Goal: Information Seeking & Learning: Find specific fact

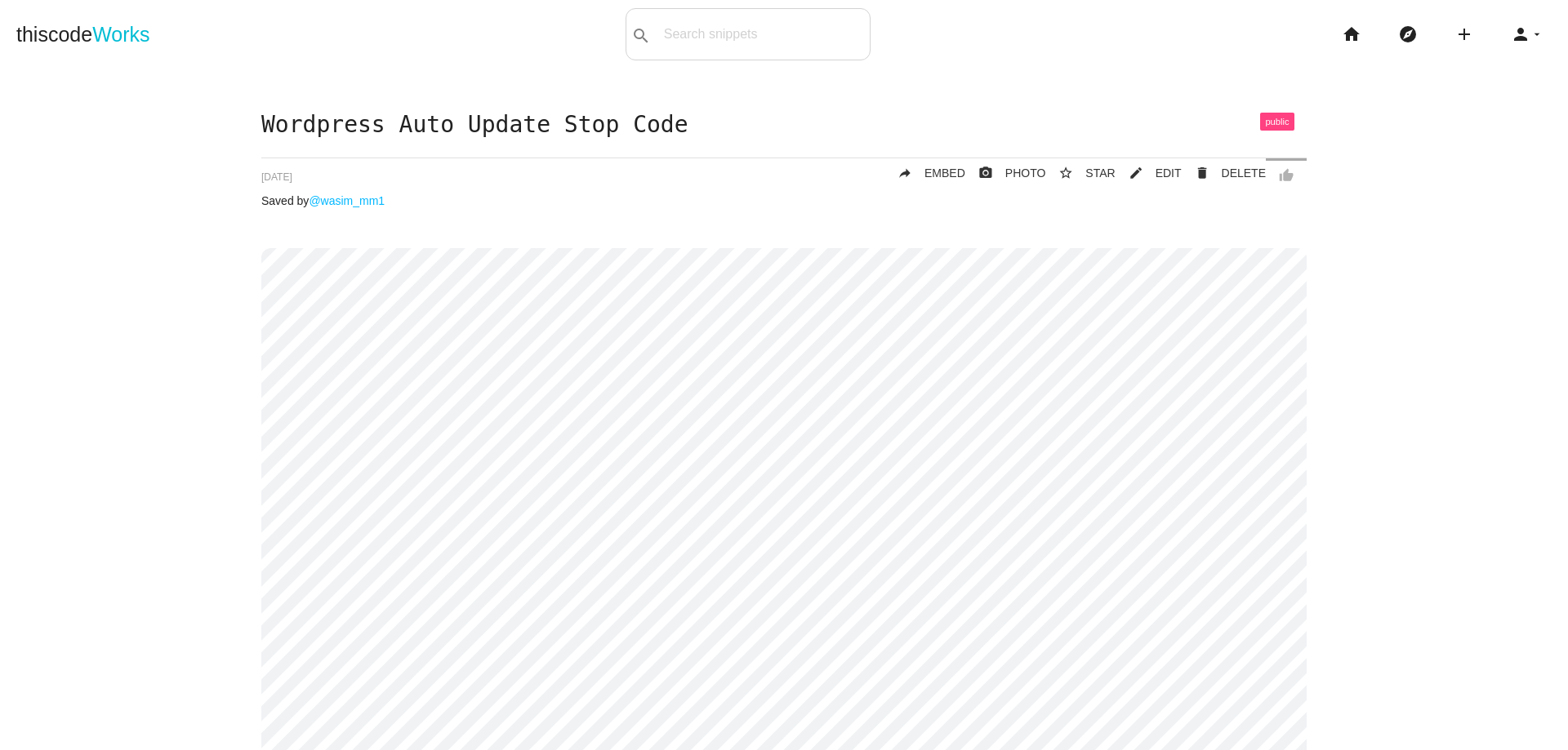
click at [65, 16] on link "thiscode Works" at bounding box center [82, 35] width 134 height 52
click at [64, 25] on link "thiscode Works" at bounding box center [82, 35] width 134 height 52
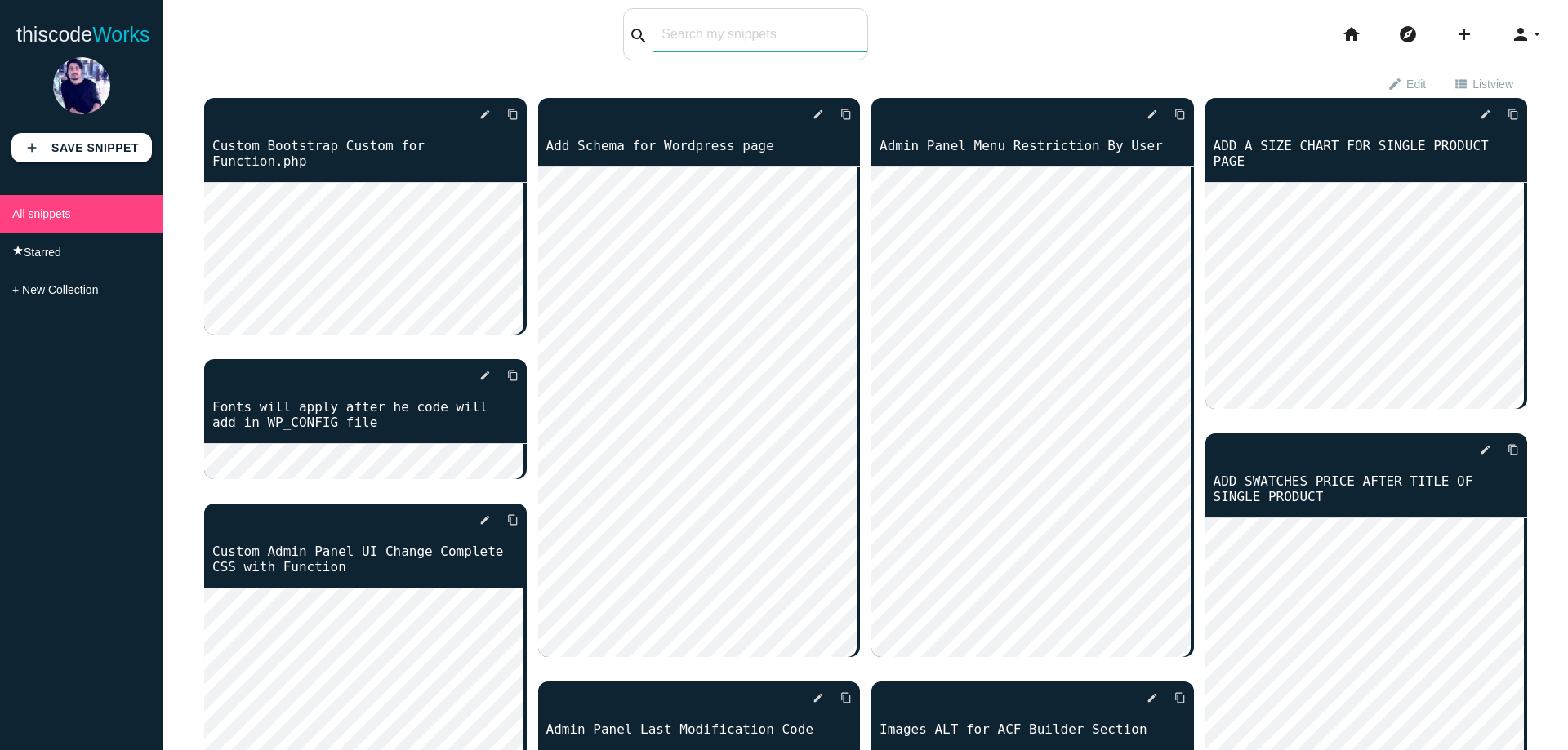
click at [743, 38] on input "text" at bounding box center [760, 34] width 214 height 35
type input "a"
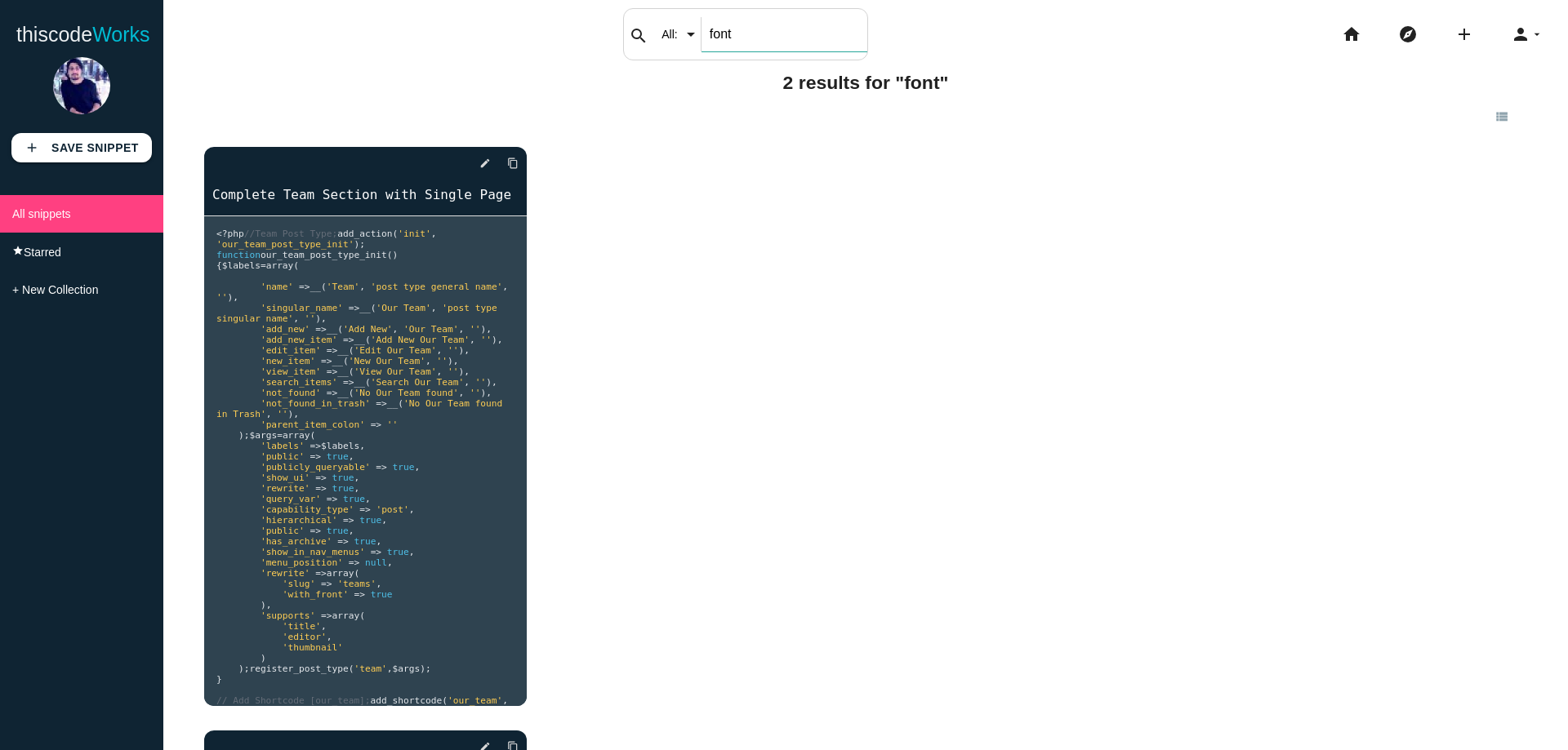
click at [788, 28] on input "font" at bounding box center [784, 34] width 165 height 35
type input "f"
type input "awesom"
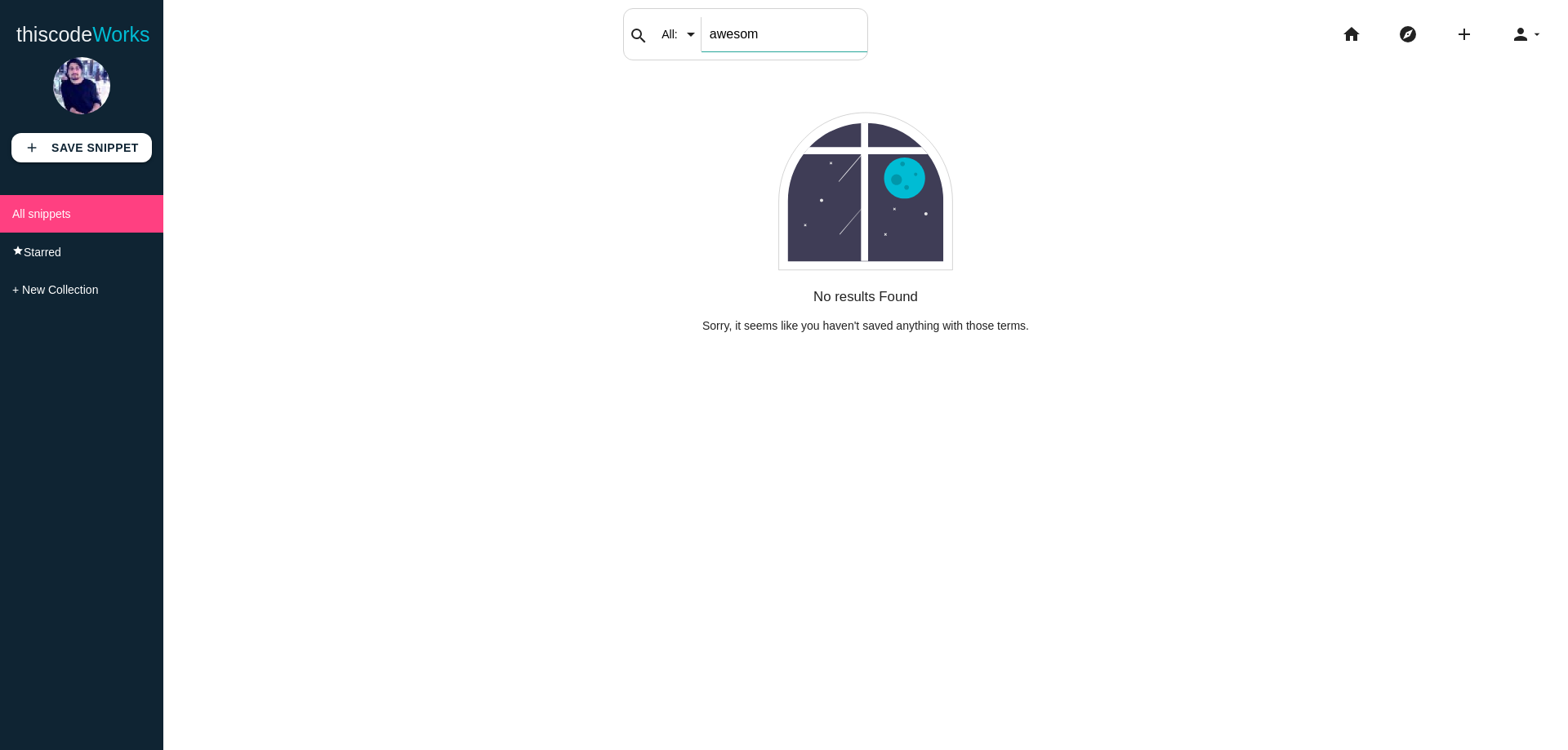
click at [721, 30] on input "awesom" at bounding box center [784, 34] width 165 height 35
